Goal: Task Accomplishment & Management: Manage account settings

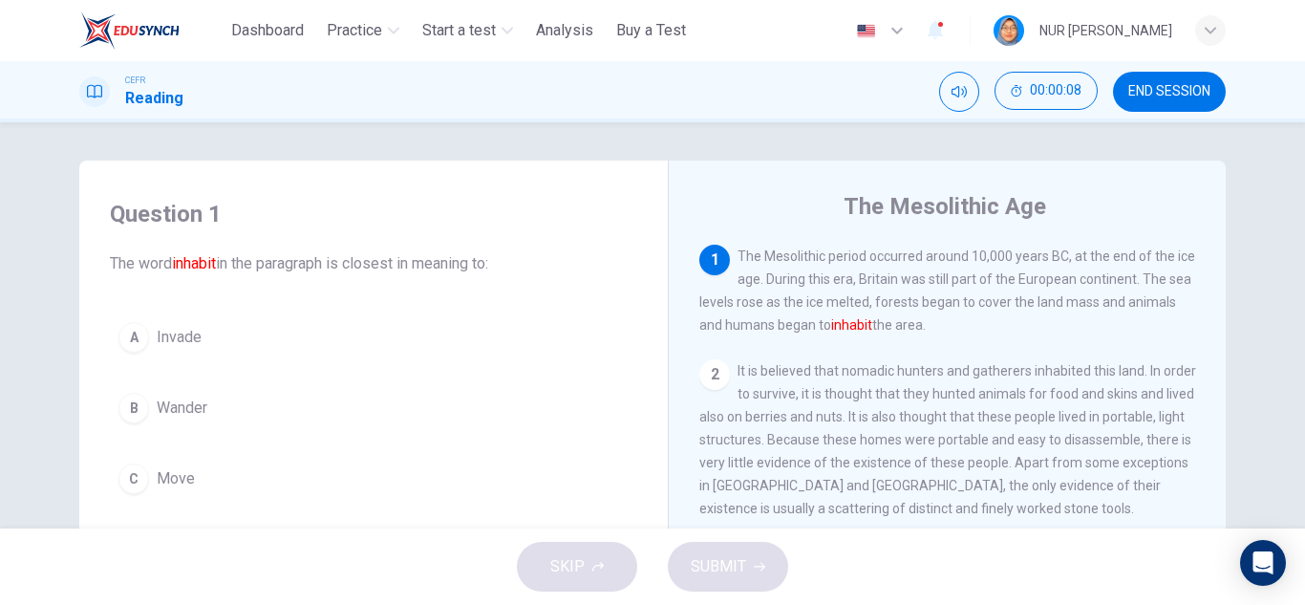
click at [1194, 95] on span "END SESSION" at bounding box center [1170, 91] width 82 height 15
click at [1217, 28] on div "button" at bounding box center [1210, 30] width 31 height 31
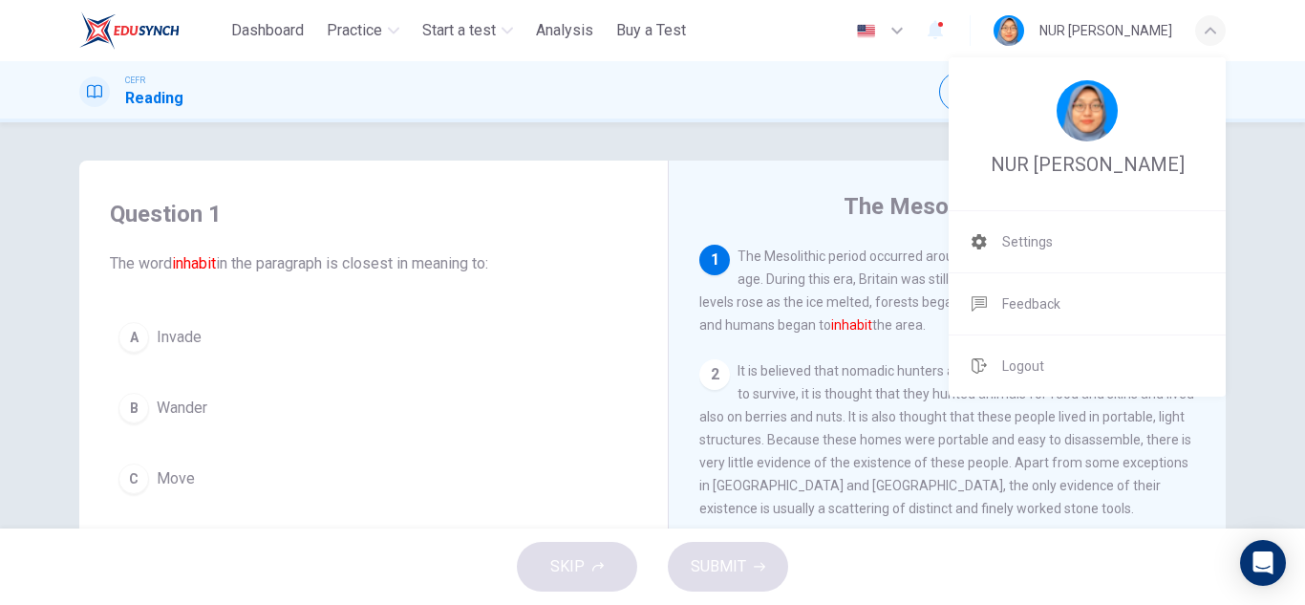
click at [1254, 187] on div at bounding box center [652, 302] width 1305 height 605
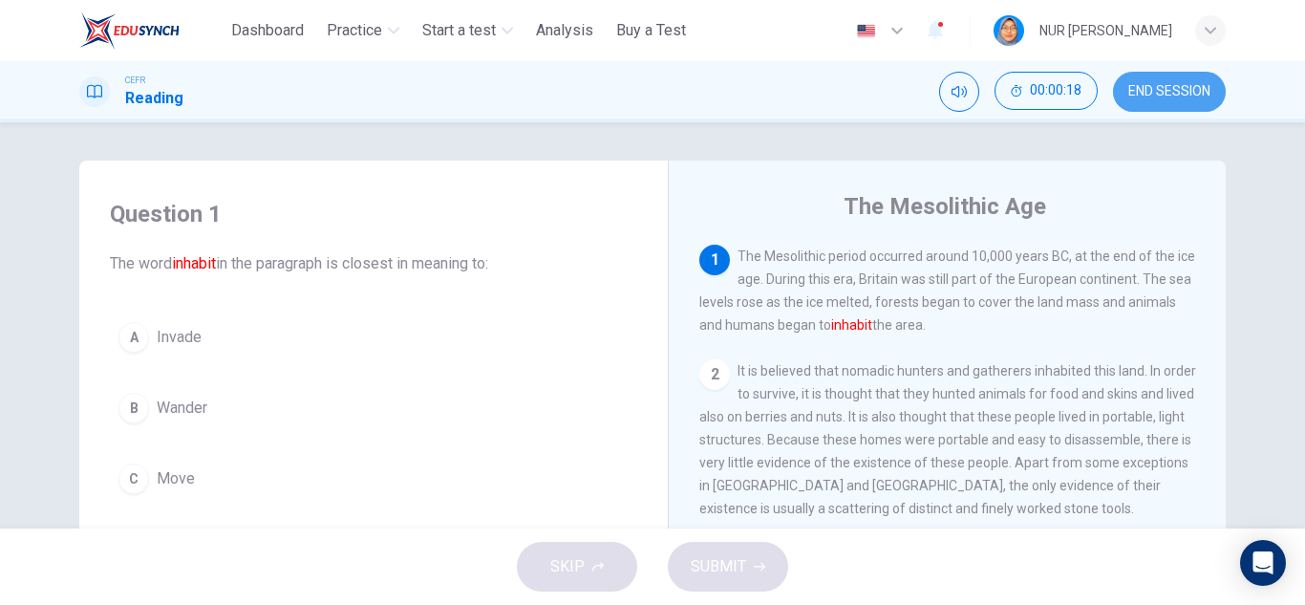
drag, startPoint x: 1160, startPoint y: 92, endPoint x: 743, endPoint y: 114, distance: 417.2
click at [1163, 97] on span "END SESSION" at bounding box center [1170, 91] width 82 height 15
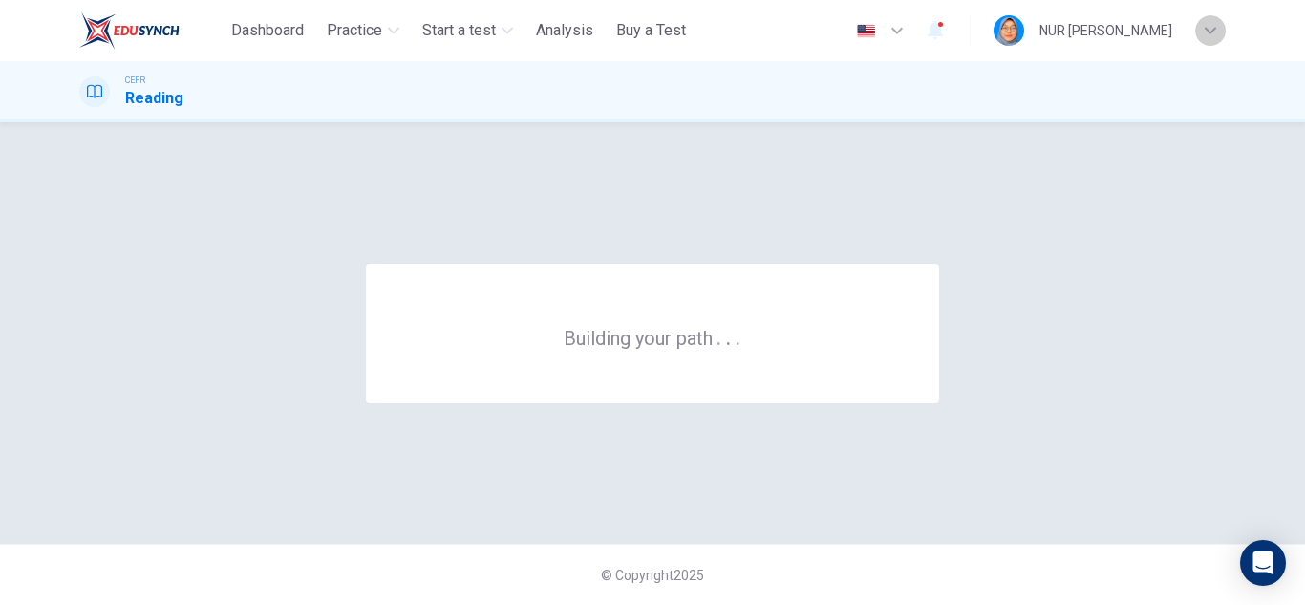
click at [1208, 23] on div "button" at bounding box center [1210, 30] width 31 height 31
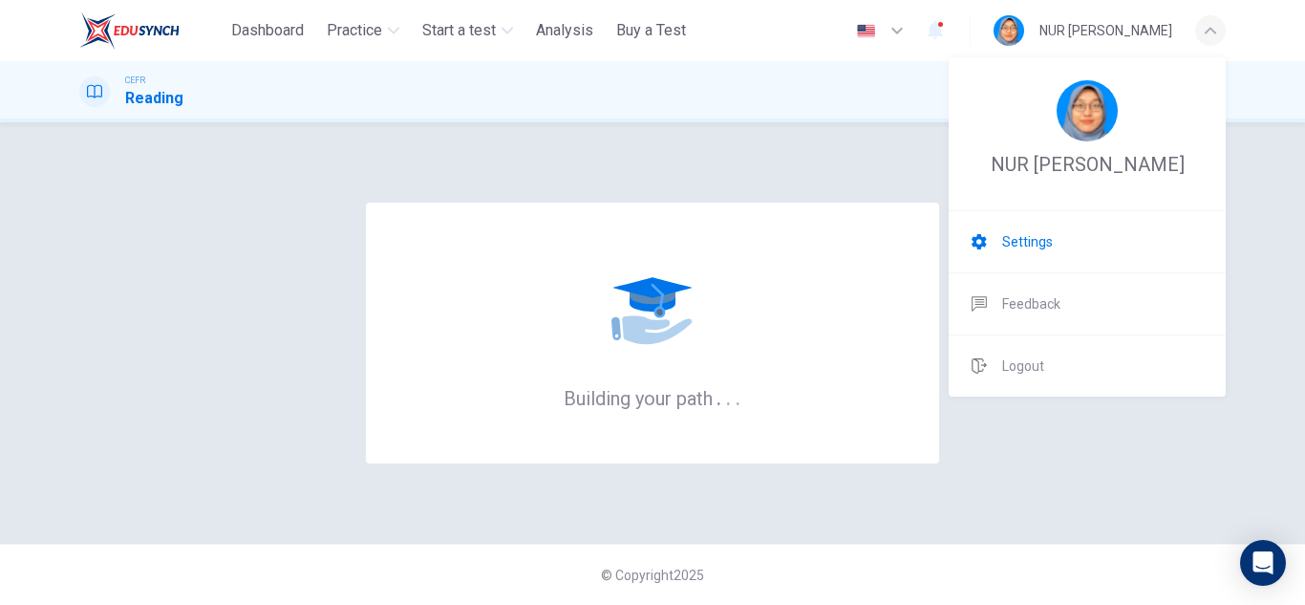
click at [1016, 253] on span "Settings" at bounding box center [1027, 241] width 51 height 23
